Goal: Task Accomplishment & Management: Manage account settings

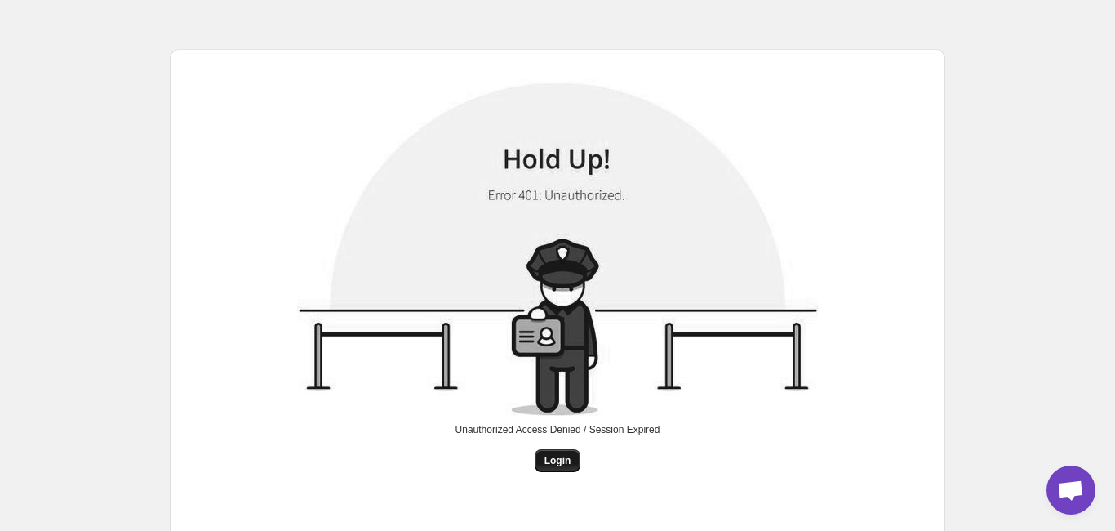
click at [558, 458] on span "Login" at bounding box center [558, 460] width 27 height 13
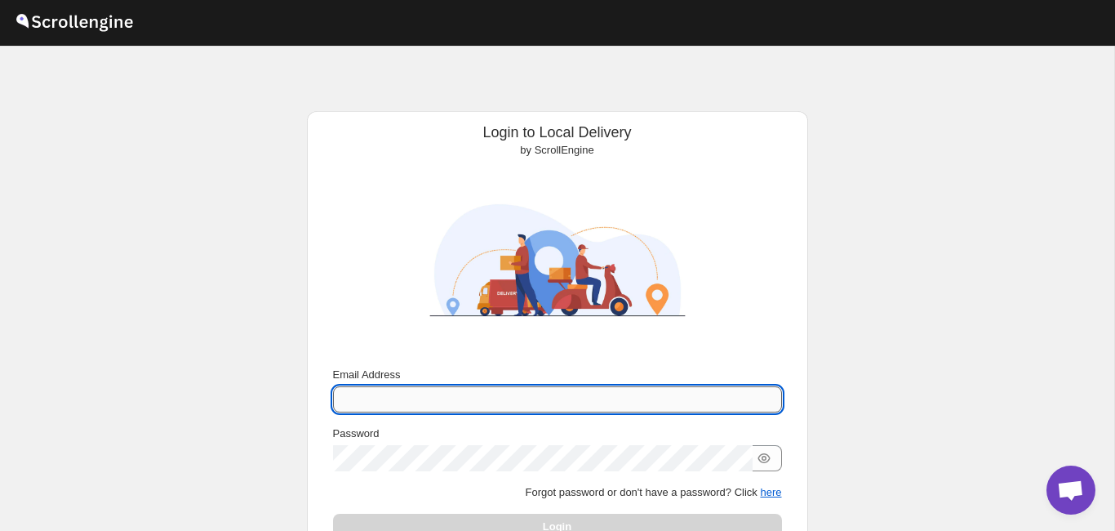
click at [434, 403] on input "Email Address" at bounding box center [557, 399] width 449 height 26
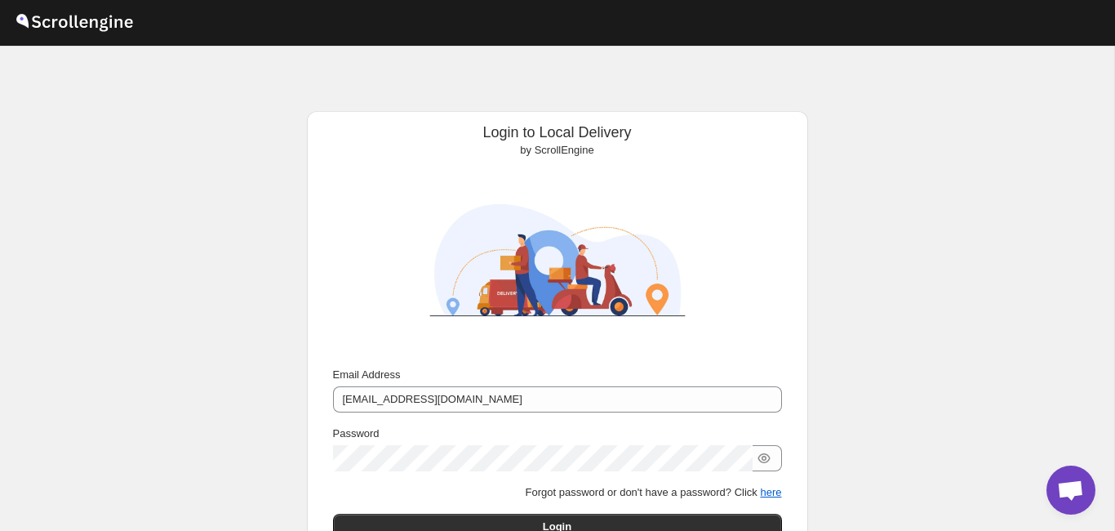
click at [243, 464] on div "Login to Local Delivery by ScrollEngine Submit Email Address [EMAIL_ADDRESS][DO…" at bounding box center [557, 347] width 1114 height 602
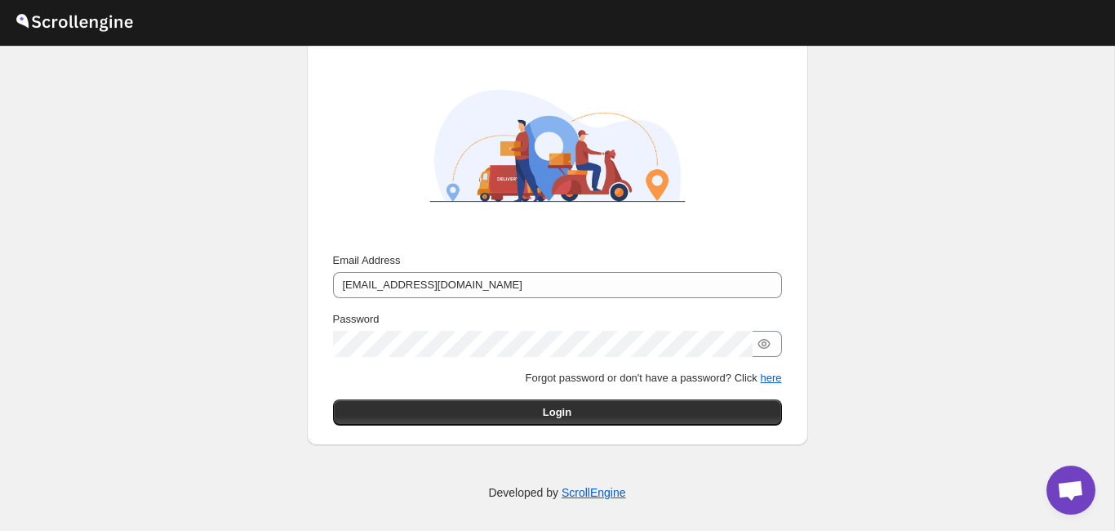
scroll to position [116, 0]
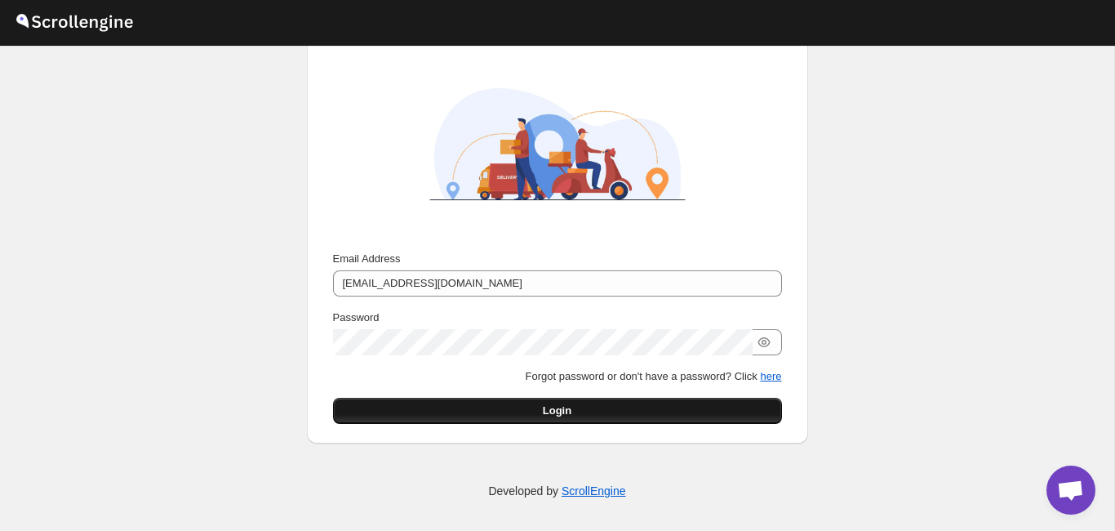
click at [462, 402] on button "Login" at bounding box center [557, 411] width 449 height 26
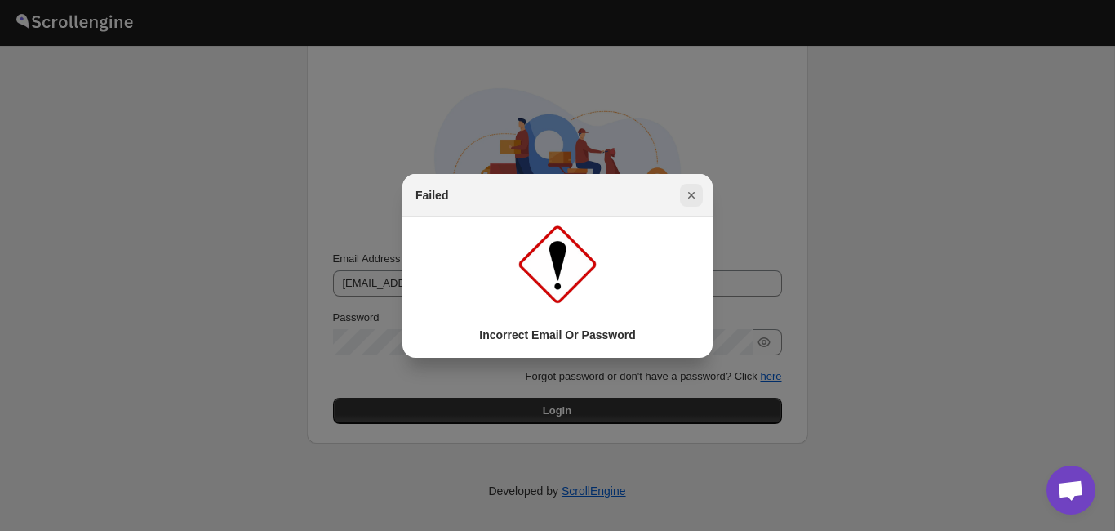
click at [684, 197] on icon "Close" at bounding box center [691, 195] width 16 height 16
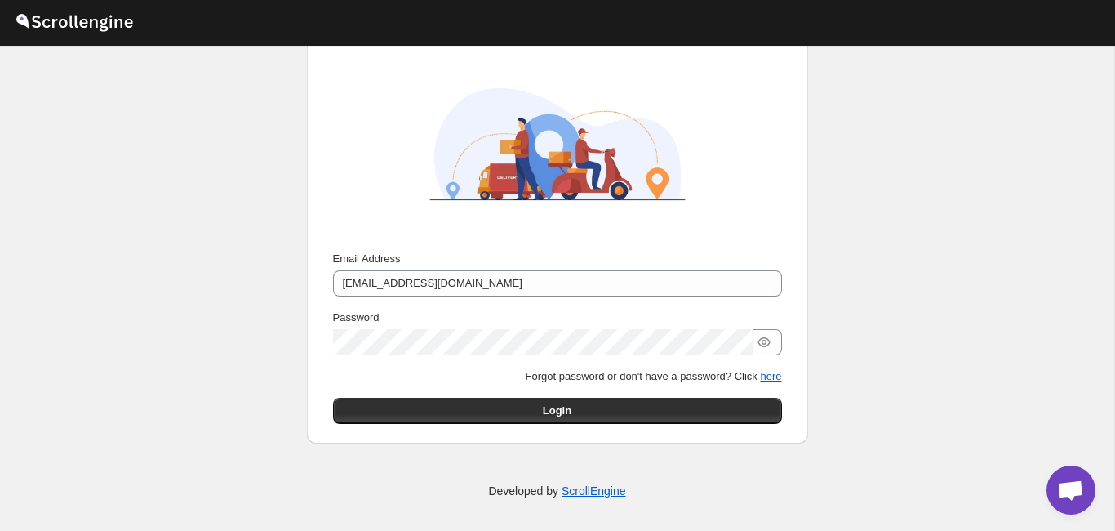
click at [514, 323] on div "Password" at bounding box center [557, 317] width 449 height 16
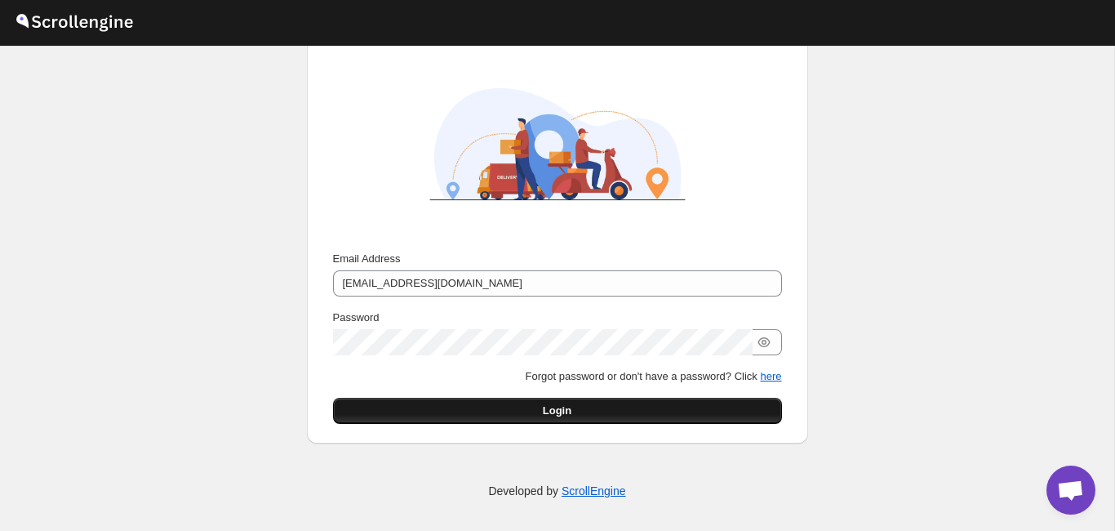
click at [560, 416] on span "Login" at bounding box center [557, 411] width 29 height 16
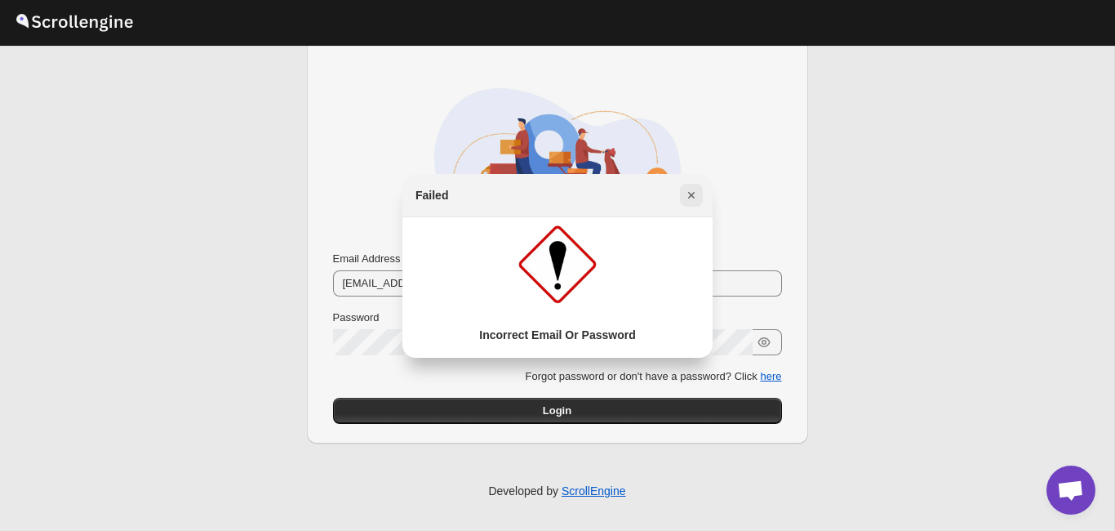
click at [696, 203] on icon "Close" at bounding box center [691, 195] width 16 height 16
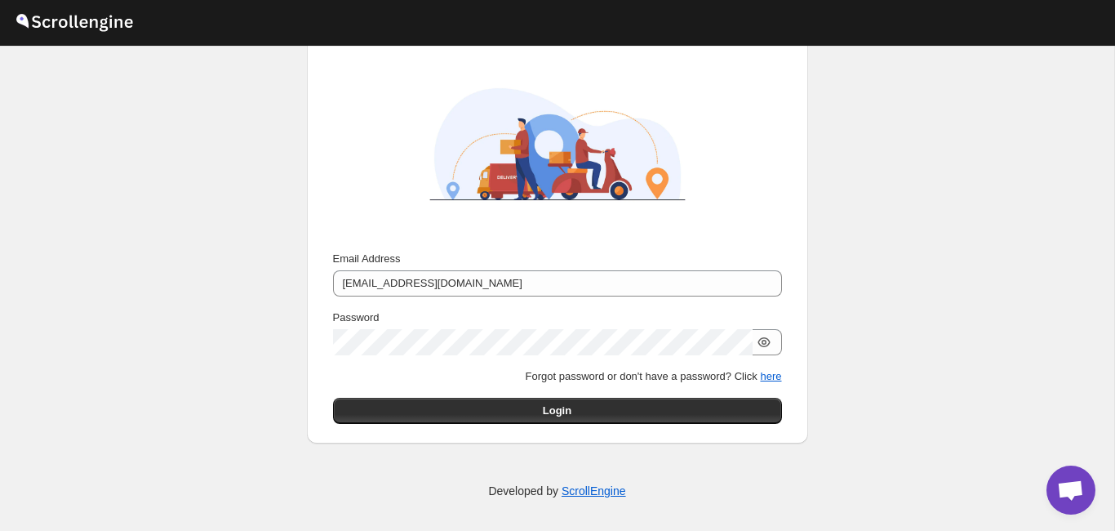
click at [765, 346] on icon "button" at bounding box center [764, 342] width 16 height 16
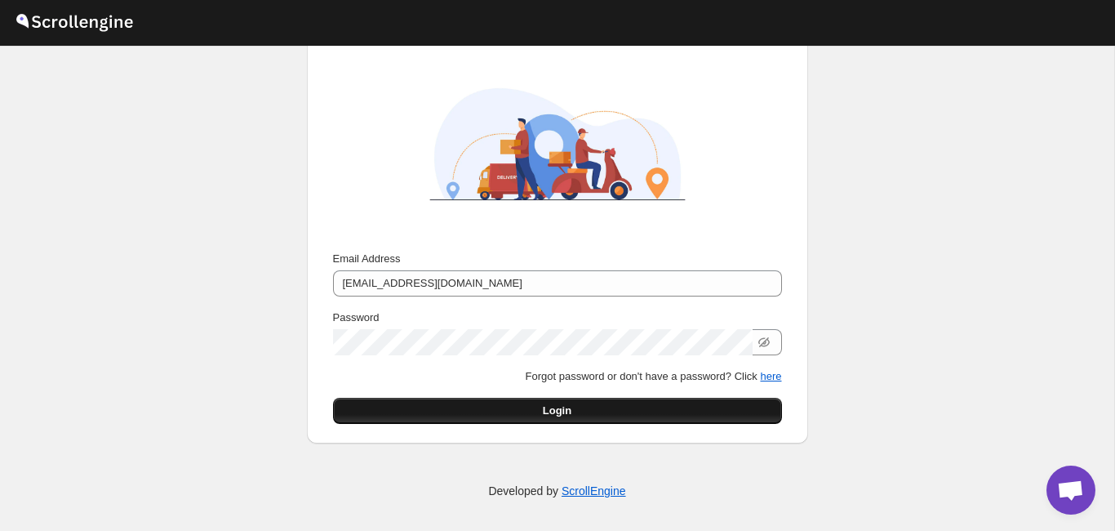
click at [478, 419] on button "Login" at bounding box center [557, 411] width 449 height 26
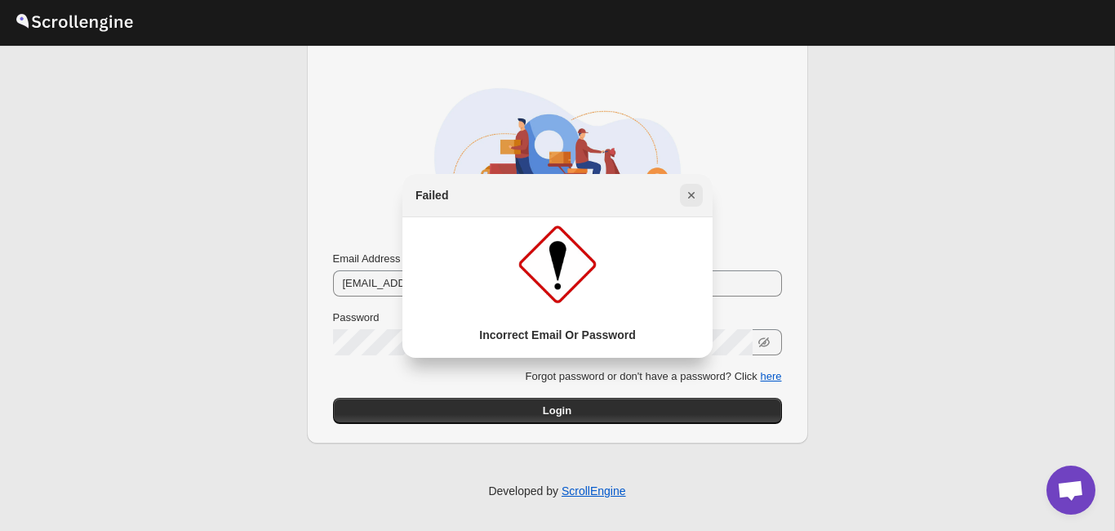
click at [694, 202] on icon "Close" at bounding box center [691, 195] width 16 height 16
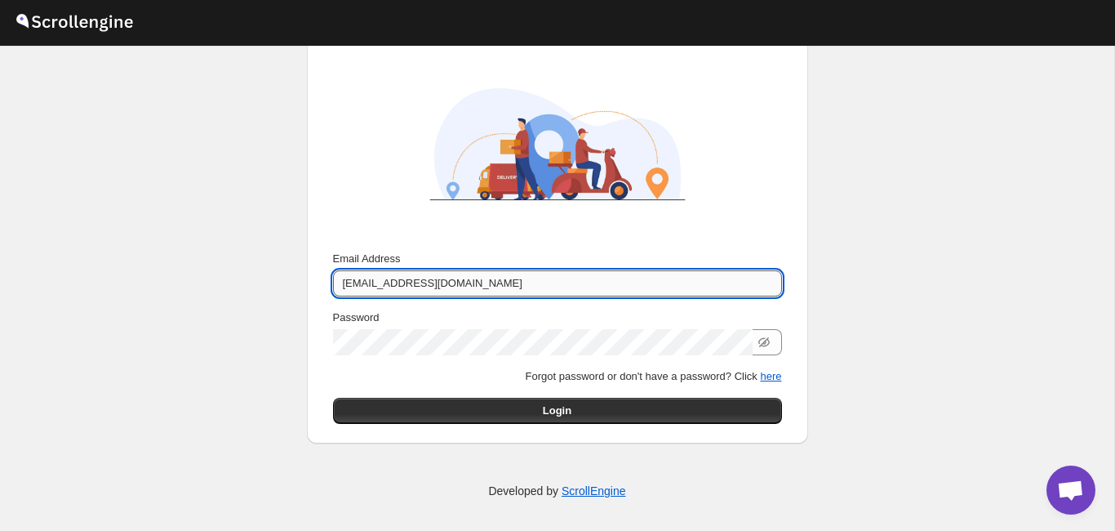
click at [483, 296] on input "[EMAIL_ADDRESS][DOMAIN_NAME]" at bounding box center [557, 283] width 449 height 26
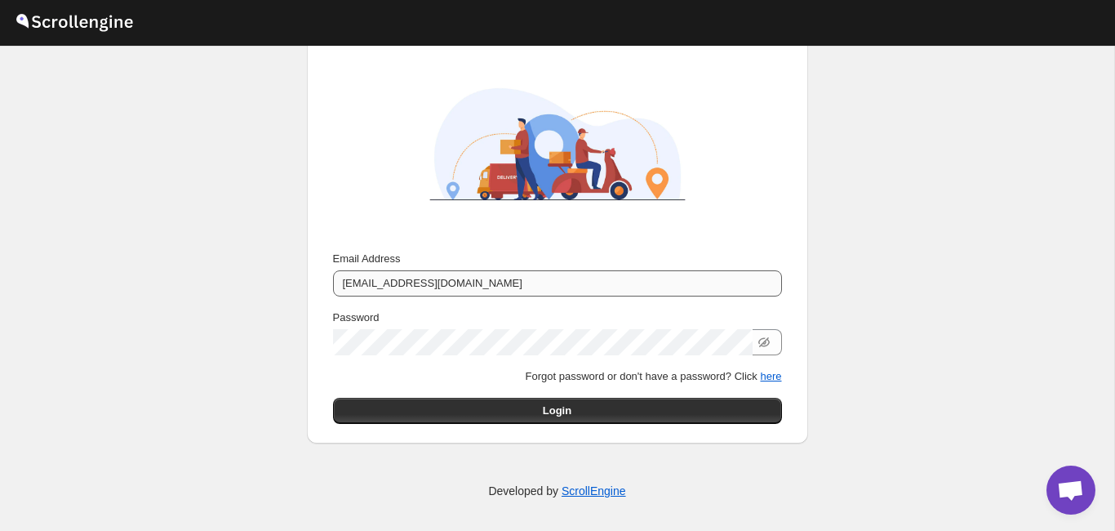
click at [483, 415] on button "Login" at bounding box center [557, 411] width 449 height 26
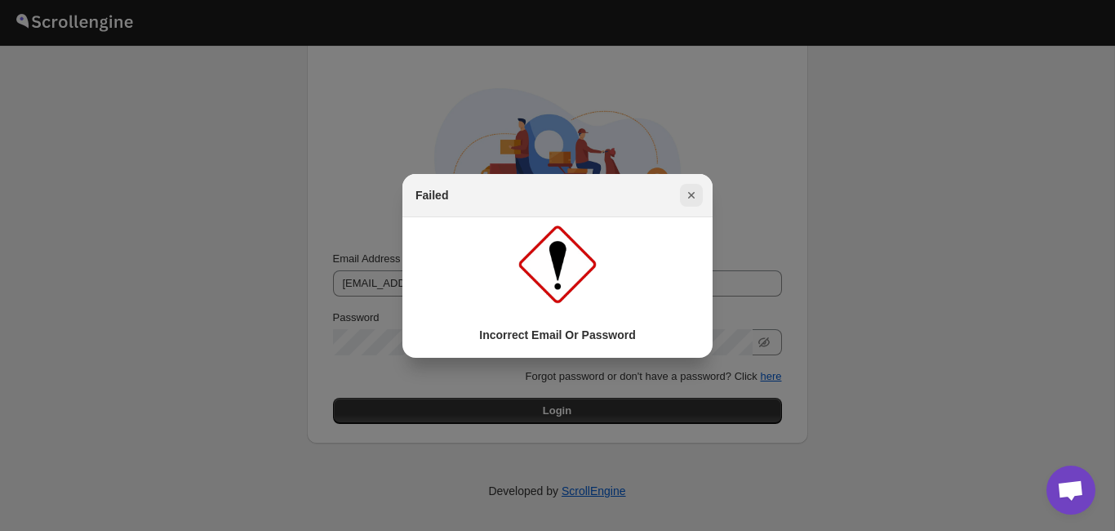
click at [692, 203] on icon "Close" at bounding box center [691, 195] width 16 height 16
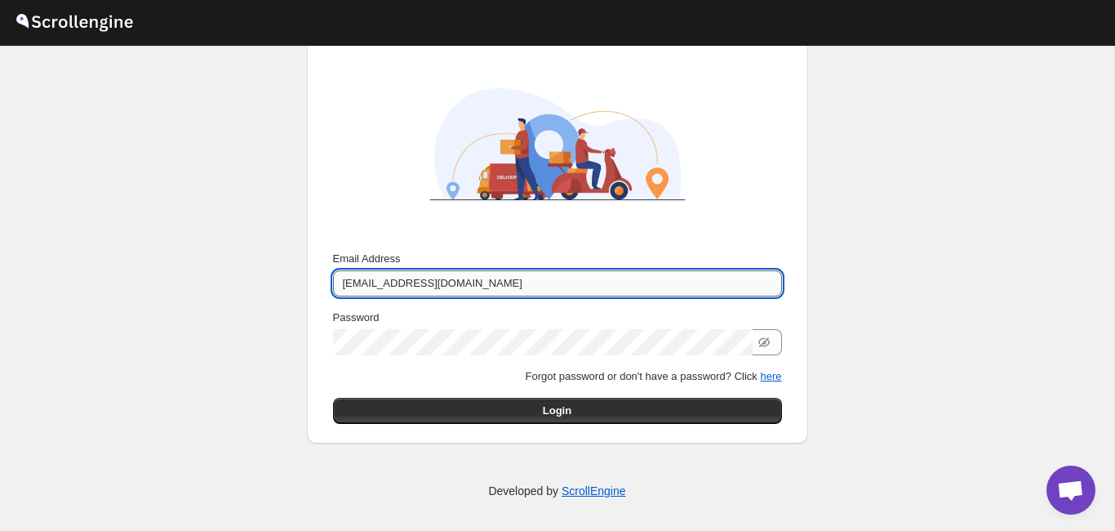
drag, startPoint x: 524, startPoint y: 279, endPoint x: 242, endPoint y: 291, distance: 282.7
click at [333, 291] on input "[EMAIL_ADDRESS][DOMAIN_NAME]" at bounding box center [557, 283] width 449 height 26
type input "avivishwakarma49@gmail.com"
click at [358, 369] on p "Forgot password or don't have a password? Click here" at bounding box center [557, 376] width 449 height 16
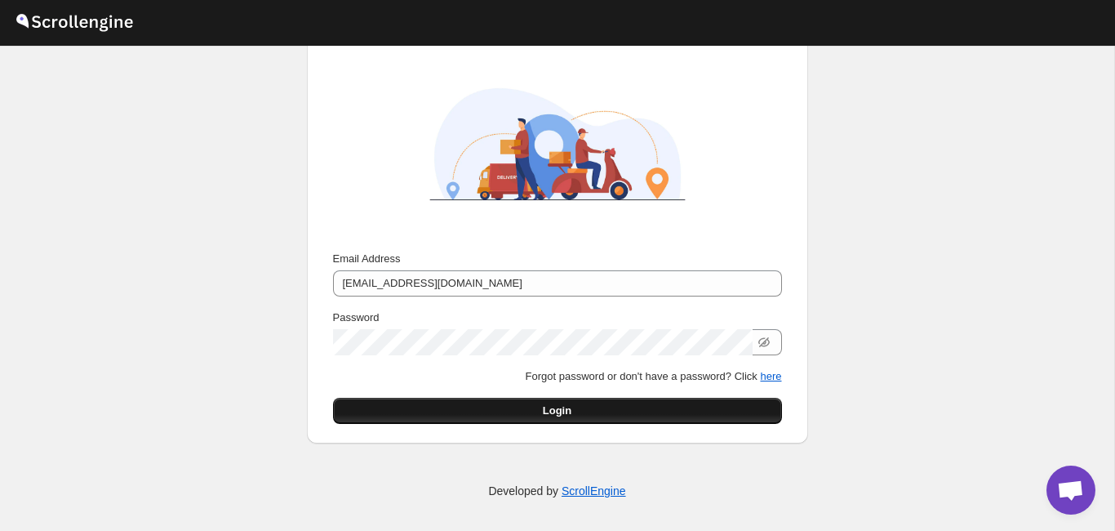
click at [425, 405] on button "Login" at bounding box center [557, 411] width 449 height 26
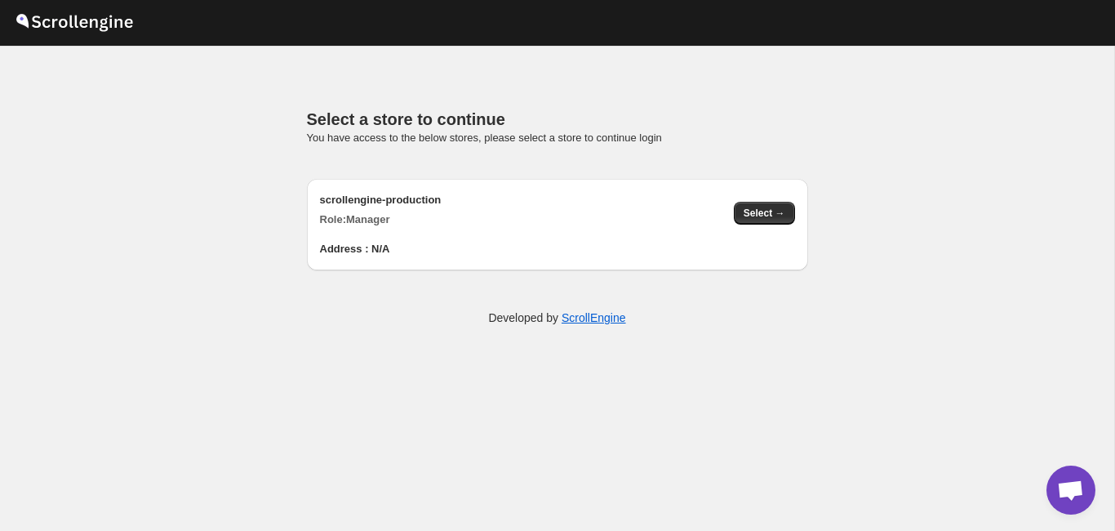
scroll to position [0, 0]
click at [752, 217] on span "Select →" at bounding box center [765, 213] width 42 height 13
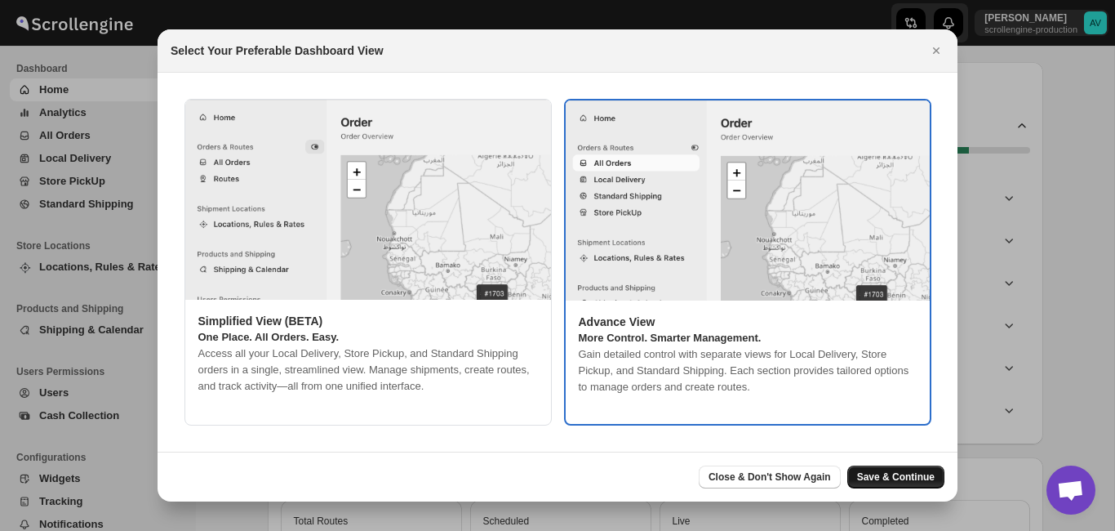
click at [887, 470] on button "Save & Continue" at bounding box center [896, 476] width 97 height 23
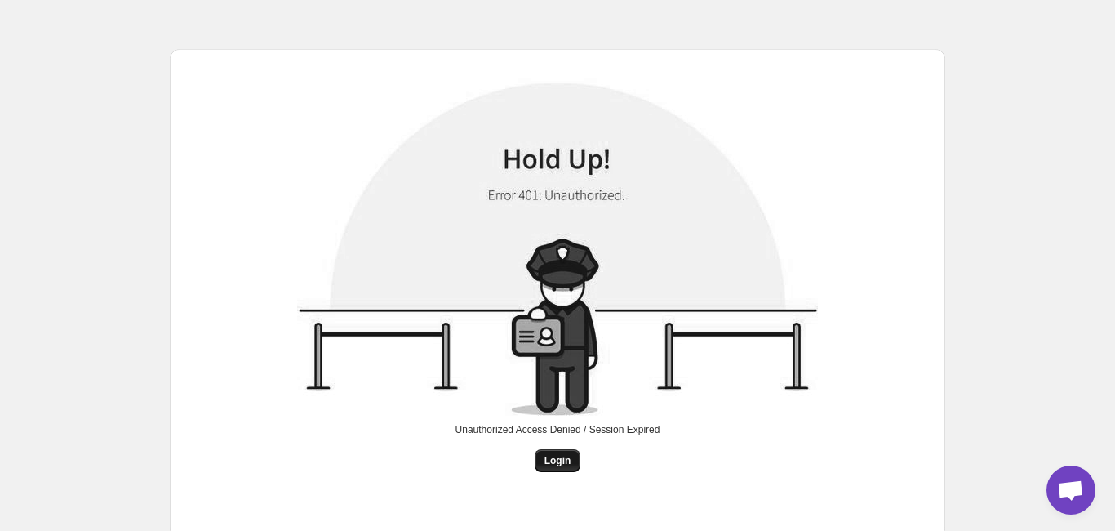
click at [566, 454] on button "Login" at bounding box center [558, 460] width 47 height 23
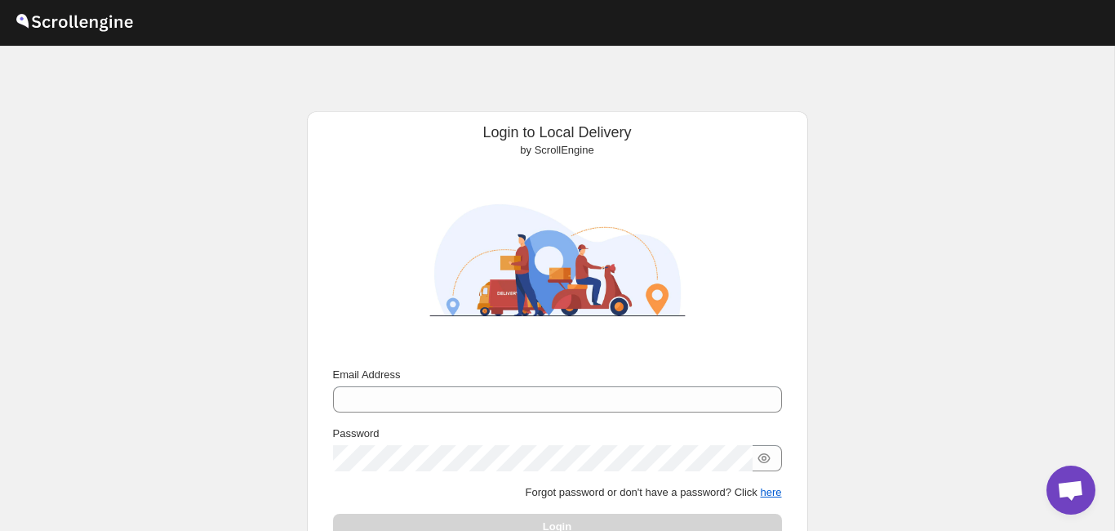
type input "[EMAIL_ADDRESS][DOMAIN_NAME]"
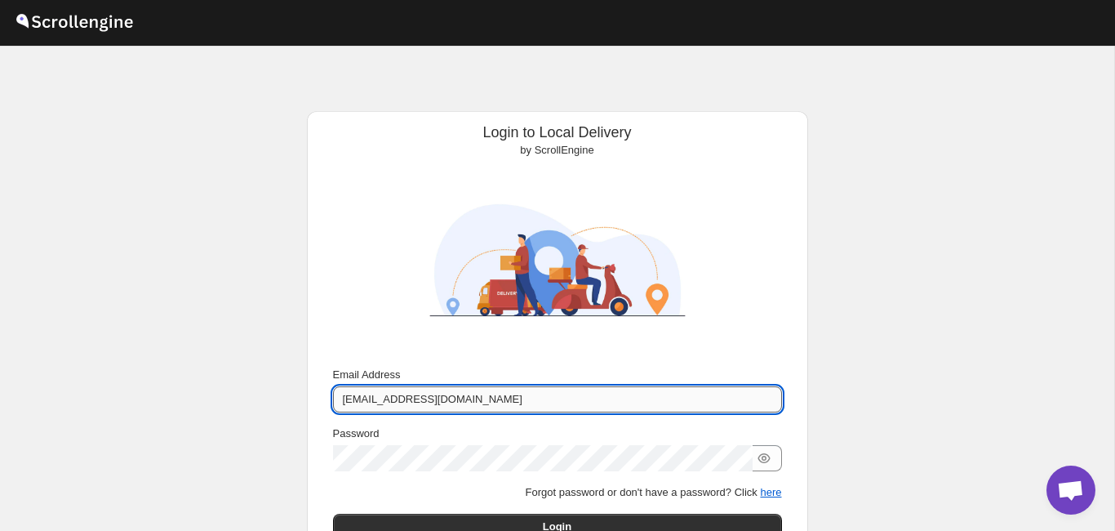
drag, startPoint x: 489, startPoint y: 396, endPoint x: 122, endPoint y: 463, distance: 373.5
click at [333, 412] on input "[EMAIL_ADDRESS][DOMAIN_NAME]" at bounding box center [557, 399] width 449 height 26
